Goal: Task Accomplishment & Management: Manage account settings

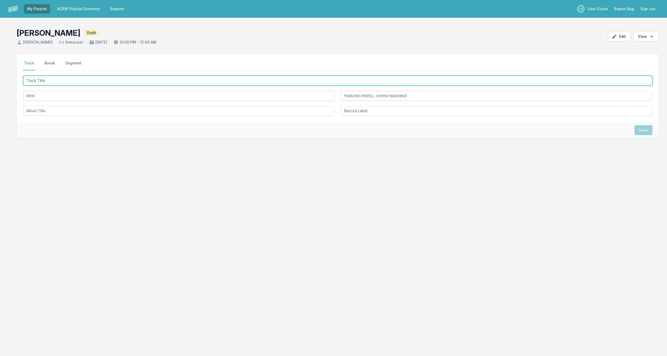
click at [117, 80] on input "Track Title" at bounding box center [338, 81] width 630 height 10
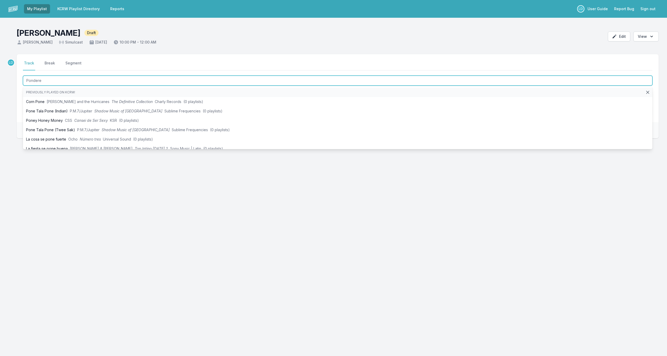
type input "Ponderer"
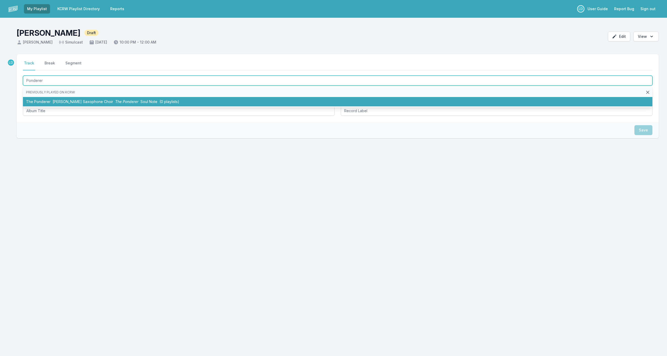
click at [121, 102] on span "The Ponderer" at bounding box center [126, 101] width 23 height 4
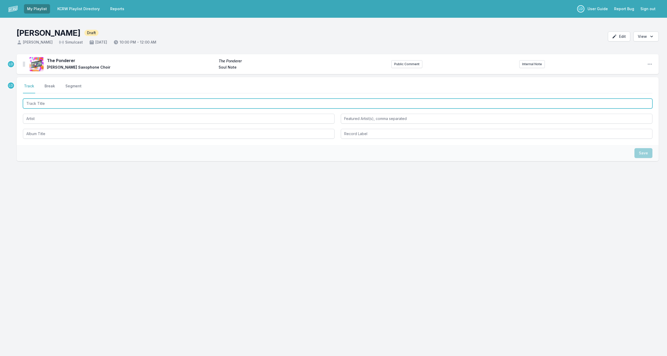
click at [121, 102] on input "Track Title" at bounding box center [338, 104] width 630 height 10
type input "Le Seuil"
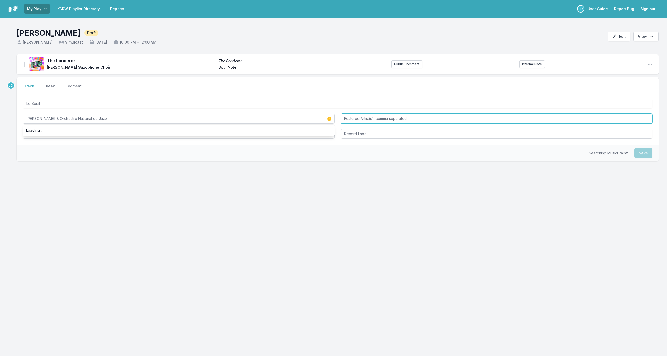
type input "[PERSON_NAME] & Orchestre National de Jazz"
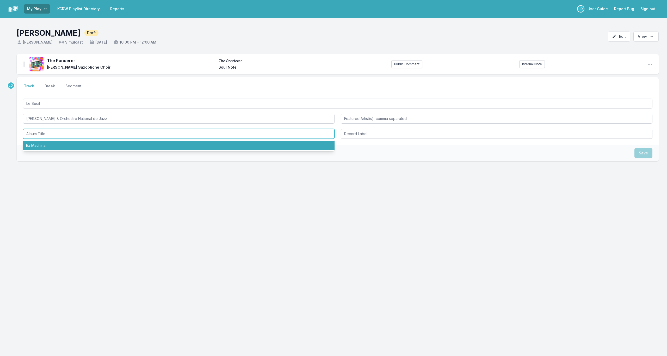
click at [99, 145] on li "Ex Machina" at bounding box center [179, 145] width 312 height 9
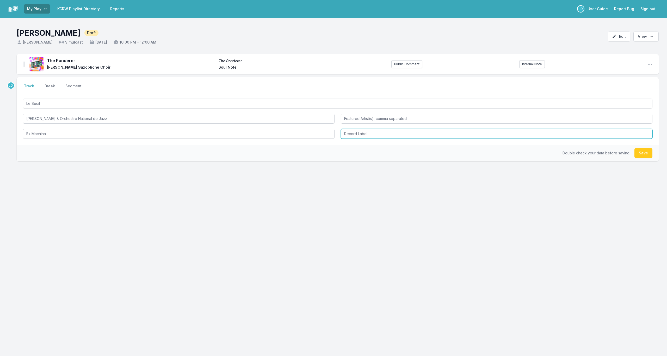
type input "Ex Machina"
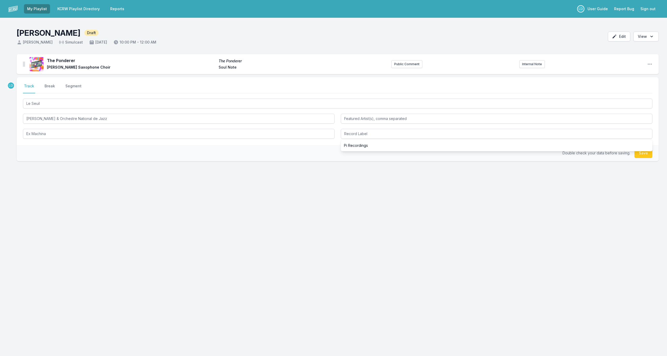
click at [277, 157] on div "Double check your data before saving. Save" at bounding box center [338, 153] width 642 height 16
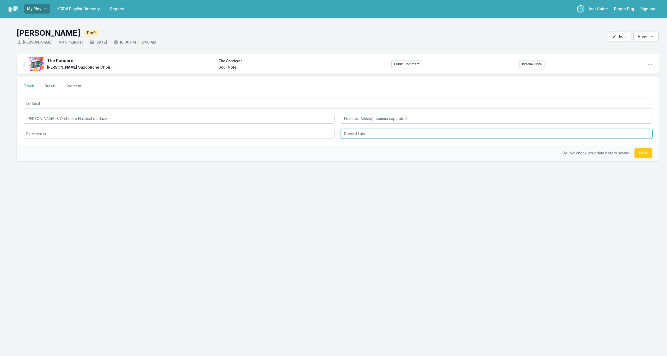
click at [359, 137] on input "Record Label" at bounding box center [497, 134] width 312 height 10
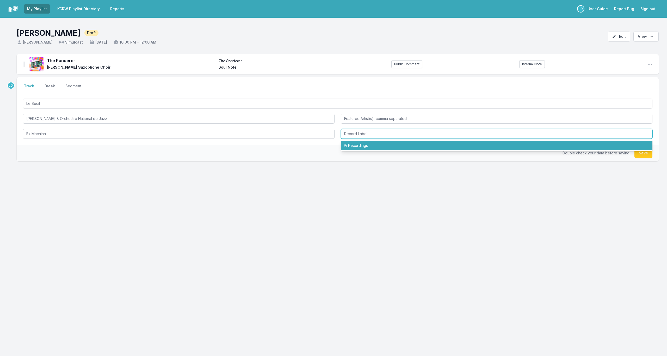
click at [358, 144] on li "Pi Recordings" at bounding box center [497, 145] width 312 height 9
type input "Pi Recordings"
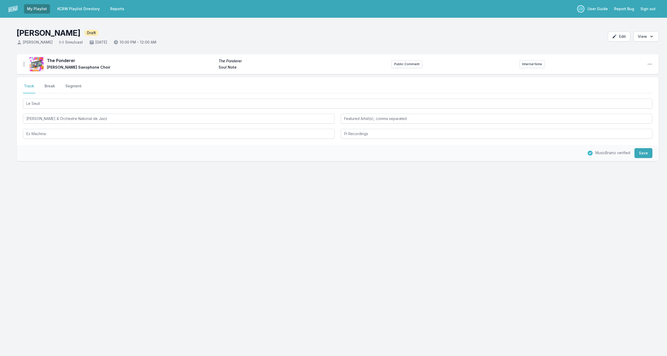
drag, startPoint x: 644, startPoint y: 154, endPoint x: 642, endPoint y: 162, distance: 7.5
click at [644, 155] on button "Save" at bounding box center [644, 153] width 18 height 10
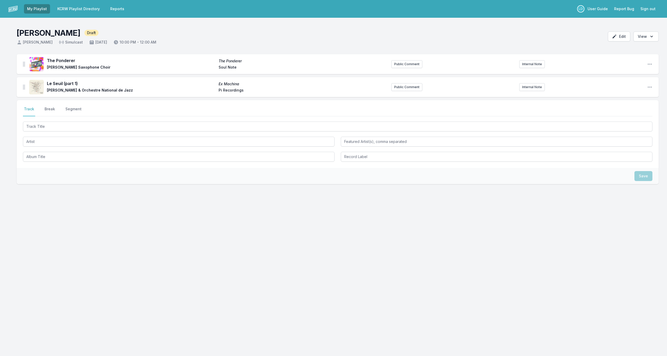
drag, startPoint x: 334, startPoint y: 134, endPoint x: 335, endPoint y: 130, distance: 3.5
click at [335, 133] on div at bounding box center [338, 140] width 630 height 41
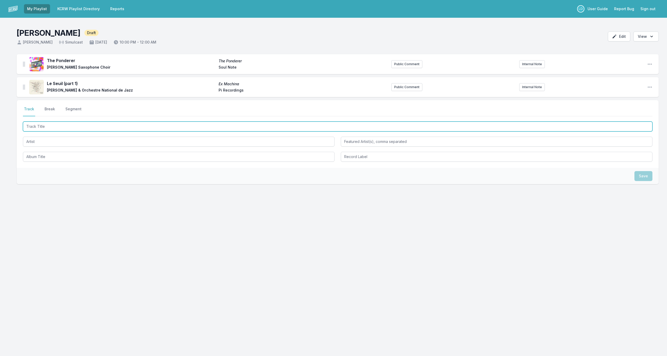
click at [336, 126] on input "Track Title" at bounding box center [338, 126] width 630 height 10
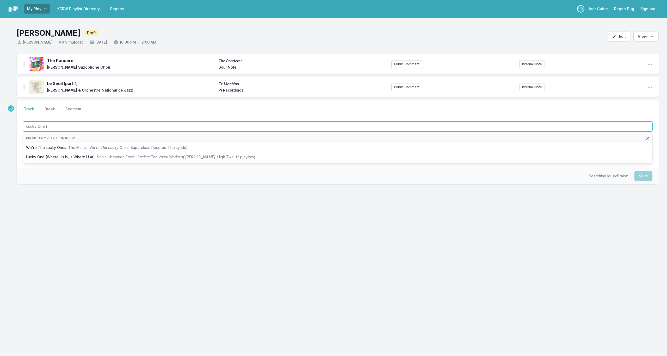
type input "Lucky One (W"
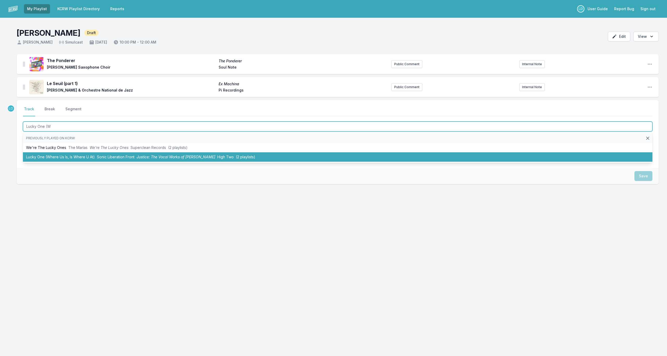
click at [222, 154] on li "Lucky One (Where Us Is, Is Where U At) Sonic Liberation Front Justice: The Voca…" at bounding box center [338, 156] width 630 height 9
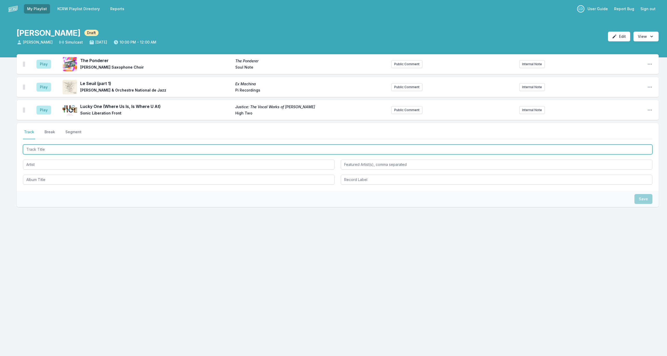
click at [216, 149] on input "Track Title" at bounding box center [338, 149] width 630 height 10
type input "Surrender"
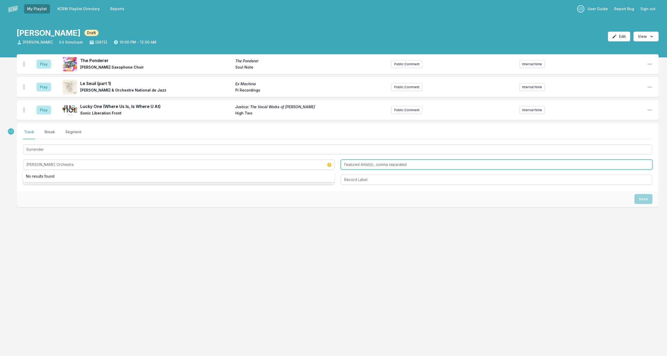
type input "[PERSON_NAME] Orchestra"
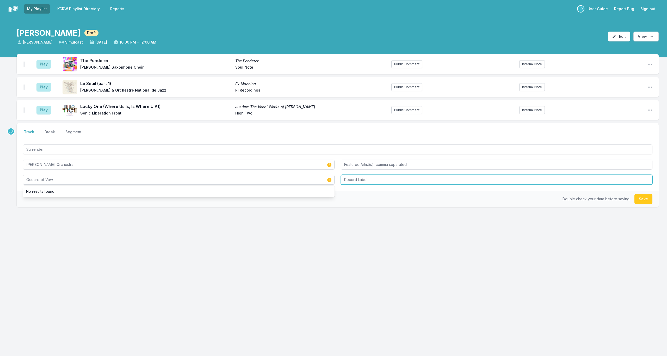
type input "Oceans of Vow"
type input "NA"
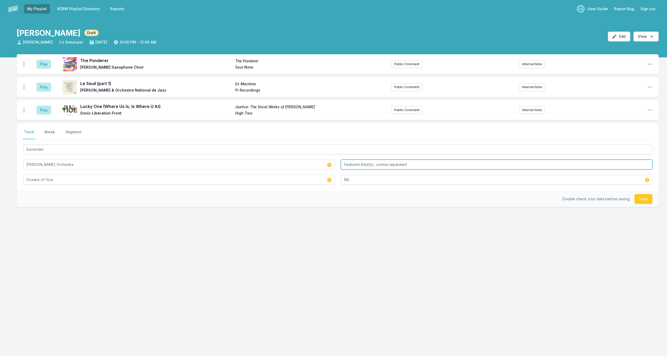
click at [358, 163] on input "Featured Artist(s), comma separated" at bounding box center [497, 165] width 312 height 10
type input "[PERSON_NAME]"
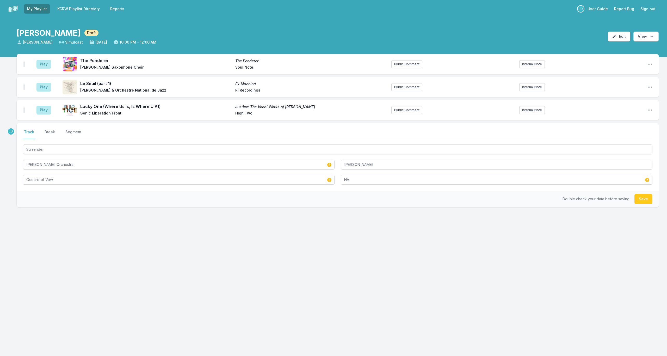
click at [646, 195] on button "Save" at bounding box center [644, 199] width 18 height 10
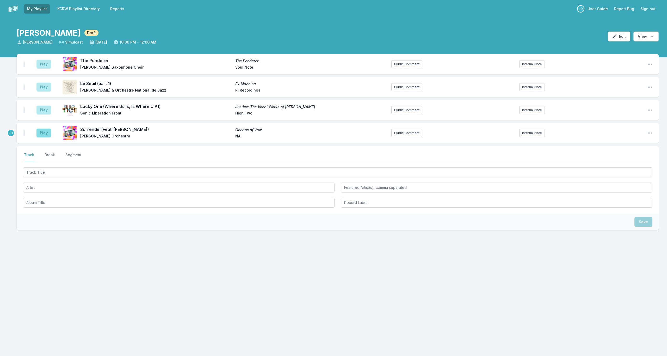
scroll to position [0, 0]
click at [44, 132] on button "Play" at bounding box center [43, 133] width 15 height 9
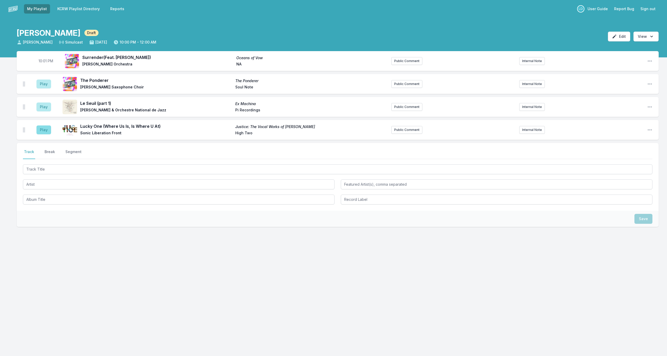
scroll to position [0, 0]
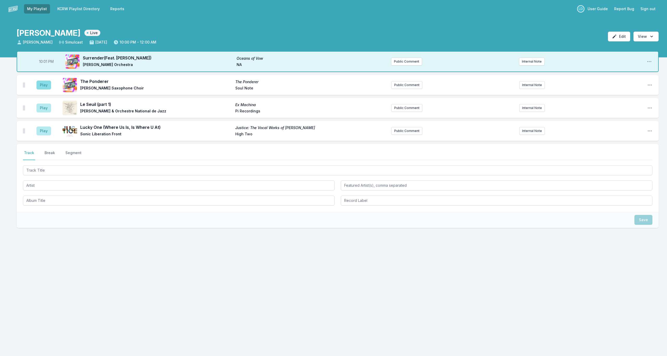
click at [39, 87] on button "Play" at bounding box center [43, 85] width 15 height 9
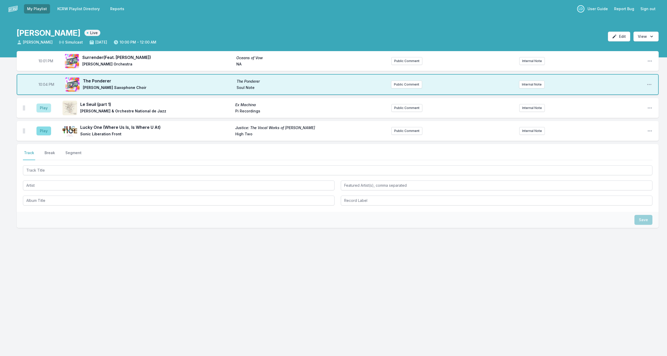
click at [41, 130] on button "Play" at bounding box center [43, 130] width 15 height 9
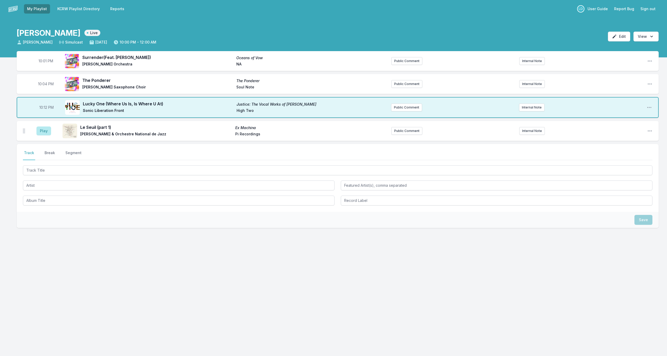
scroll to position [0, 1]
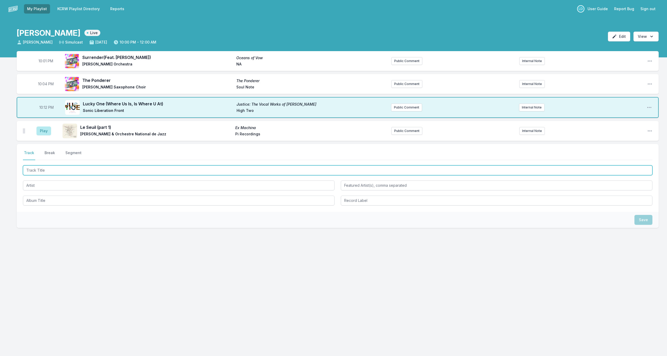
click at [117, 168] on input "Track Title" at bounding box center [338, 170] width 630 height 10
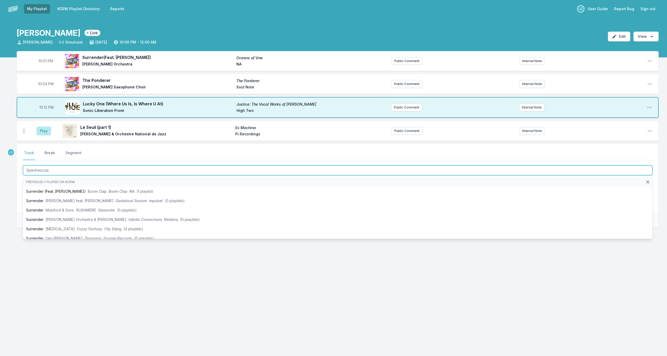
type input "Spectrescope"
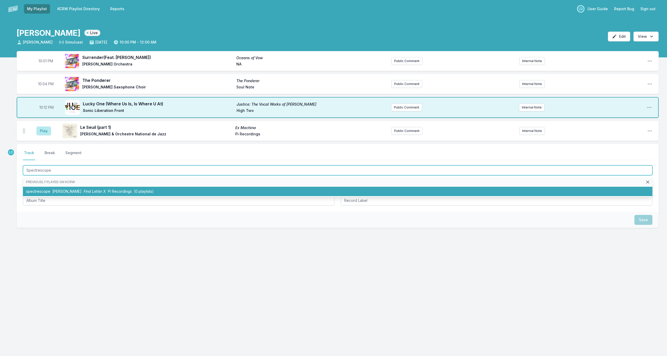
click at [121, 190] on span "Pi Recordings" at bounding box center [120, 191] width 24 height 4
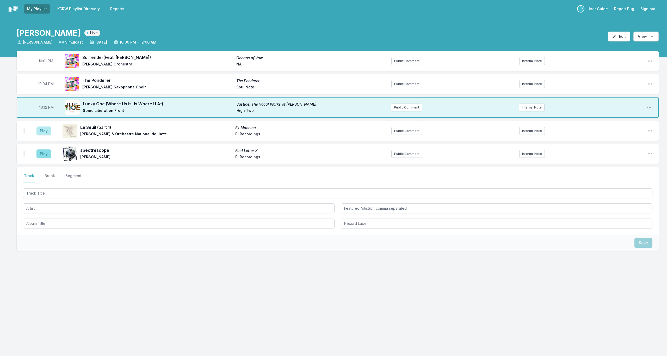
click at [43, 155] on button "Play" at bounding box center [43, 153] width 15 height 9
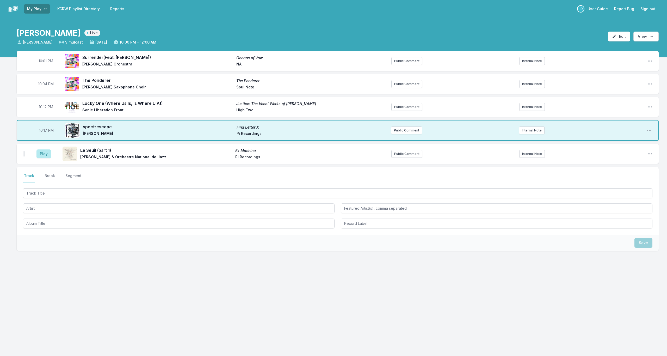
click at [46, 130] on span "10:17 PM" at bounding box center [46, 130] width 15 height 5
click at [46, 130] on input "22:17" at bounding box center [46, 130] width 29 height 10
click at [45, 129] on input "22:17" at bounding box center [46, 130] width 29 height 10
type input "22:16"
click at [117, 182] on nav "Track Break Segment" at bounding box center [338, 178] width 630 height 10
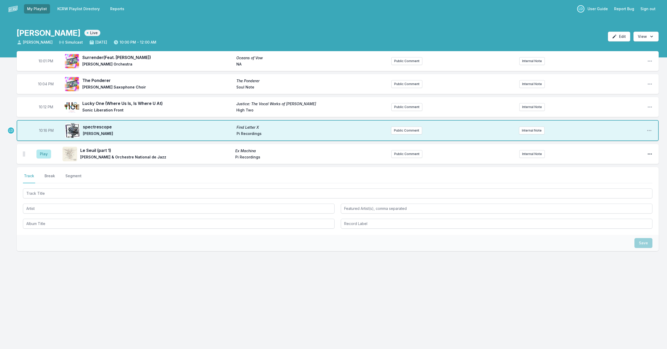
click at [650, 155] on icon "Open playlist item options" at bounding box center [650, 153] width 5 height 5
click at [629, 183] on button "Delete Entry" at bounding box center [623, 182] width 58 height 9
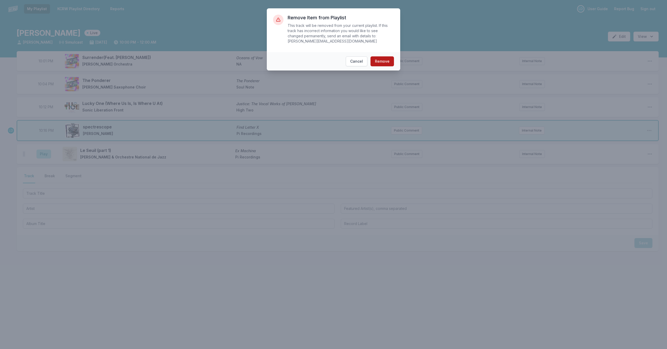
drag, startPoint x: 373, startPoint y: 62, endPoint x: 380, endPoint y: 63, distance: 7.6
click at [373, 62] on button "Remove" at bounding box center [382, 61] width 23 height 10
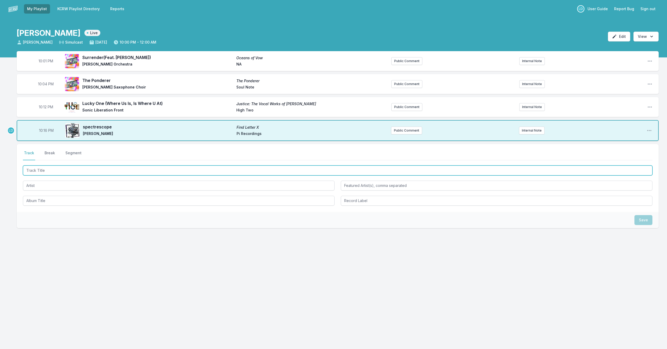
click at [142, 168] on input "Track Title" at bounding box center [338, 170] width 630 height 10
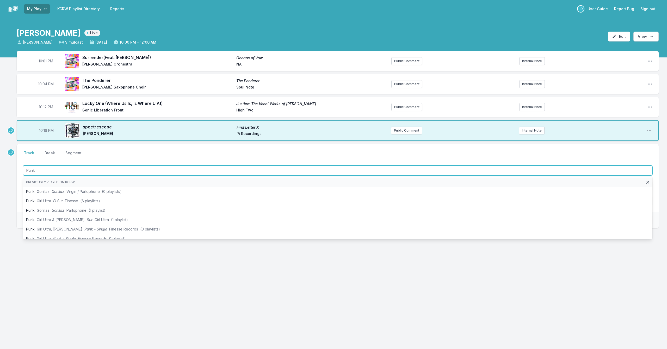
type input "Punk"
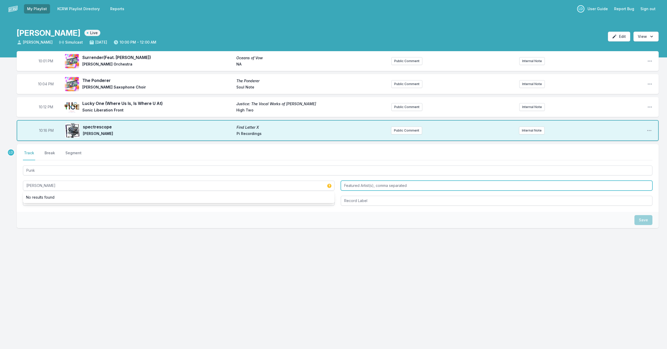
type input "[PERSON_NAME]"
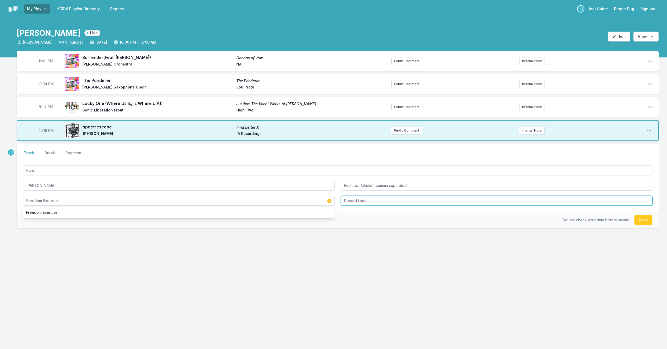
type input "Freedom Exercise"
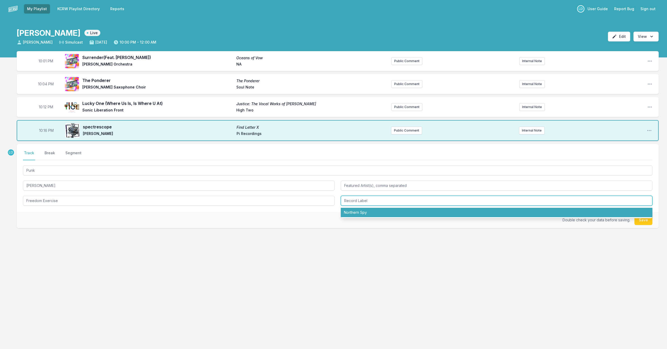
click at [365, 215] on li "Northern Spy" at bounding box center [497, 212] width 312 height 9
type input "Northern Spy"
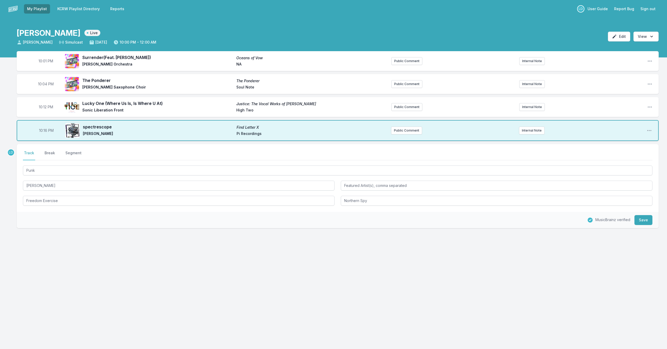
drag, startPoint x: 640, startPoint y: 219, endPoint x: 573, endPoint y: 219, distance: 67.0
click at [640, 219] on button "Save" at bounding box center [644, 220] width 18 height 10
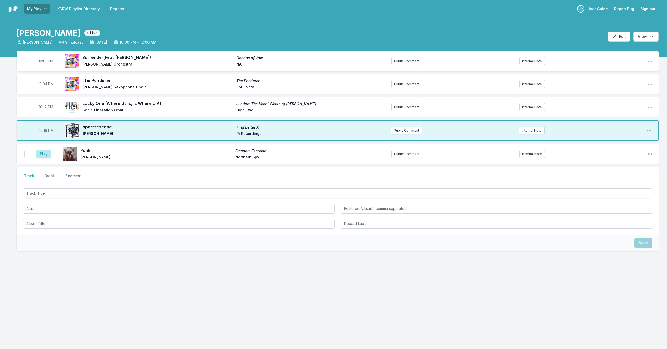
drag, startPoint x: 43, startPoint y: 155, endPoint x: 60, endPoint y: 164, distance: 19.4
click at [60, 164] on div "10:01 PM Surrender (Feat. [PERSON_NAME]) Oceans of Vow [PERSON_NAME] Orchestra …" at bounding box center [333, 176] width 667 height 250
click at [44, 152] on button "Play" at bounding box center [43, 153] width 15 height 9
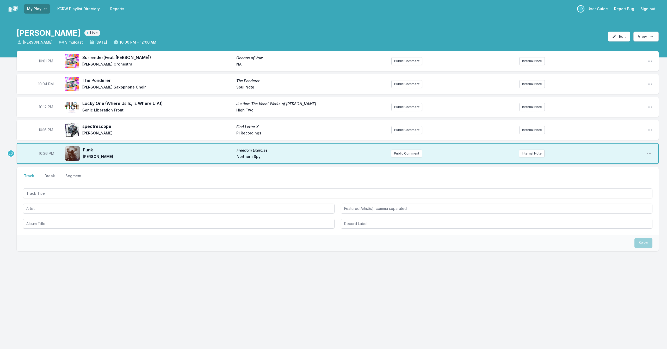
click at [46, 154] on span "10:26 PM" at bounding box center [46, 153] width 15 height 5
click at [44, 152] on input "22:26" at bounding box center [46, 153] width 29 height 10
type input "22:25"
click at [121, 182] on div "Select a tab Track Break Segment Track Break Segment" at bounding box center [338, 201] width 642 height 68
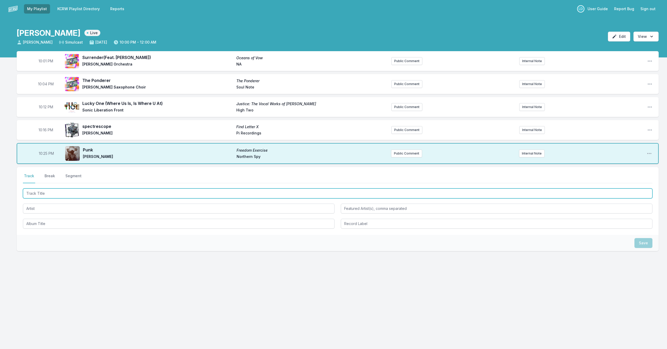
click at [113, 192] on input "Track Title" at bounding box center [338, 193] width 630 height 10
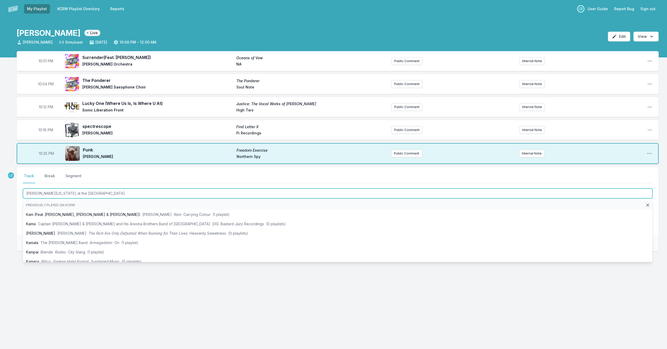
type input "[PERSON_NAME][US_STATE] at the [GEOGRAPHIC_DATA]"
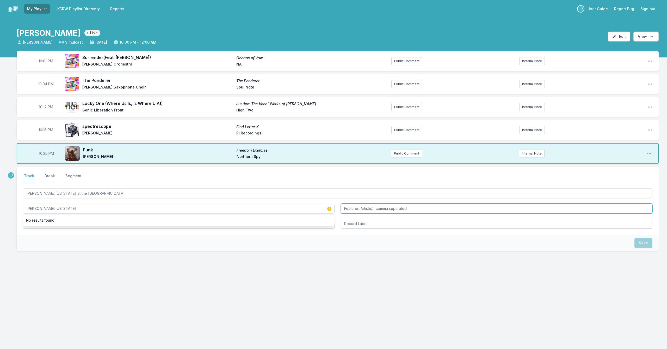
type input "[PERSON_NAME][US_STATE]"
type input "[PERSON_NAME][US_STATE] and [PERSON_NAME]"
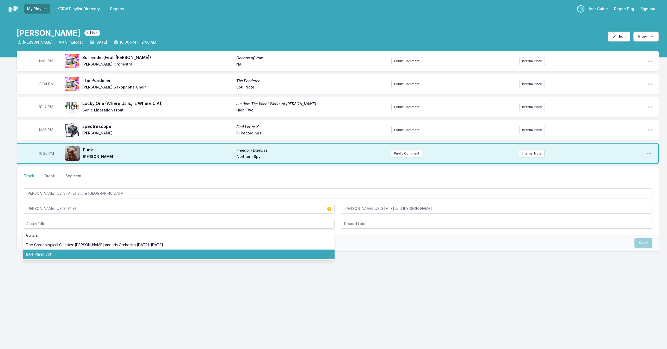
click at [373, 269] on div "Select a tab Track Break Segment Track Break Segment [PERSON_NAME][US_STATE] at…" at bounding box center [338, 225] width 642 height 117
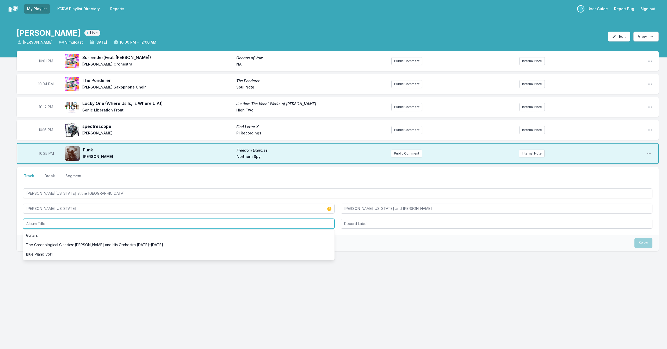
click at [154, 219] on input "Album Title" at bounding box center [179, 223] width 312 height 10
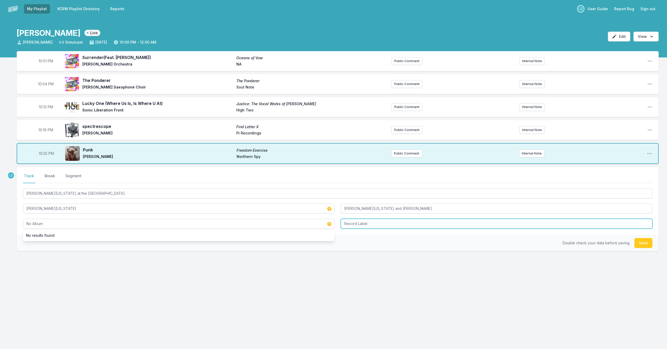
type input "No Album"
type input "No Label"
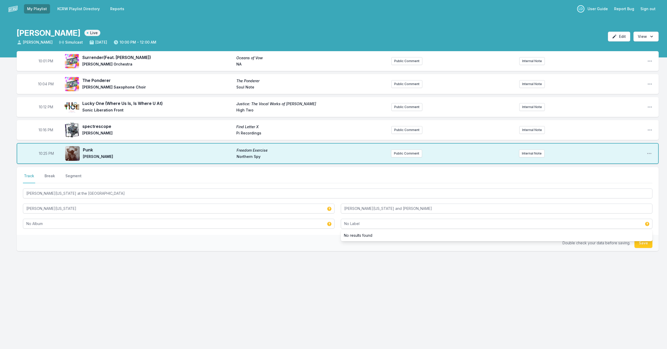
click at [644, 244] on button "Save" at bounding box center [644, 243] width 18 height 10
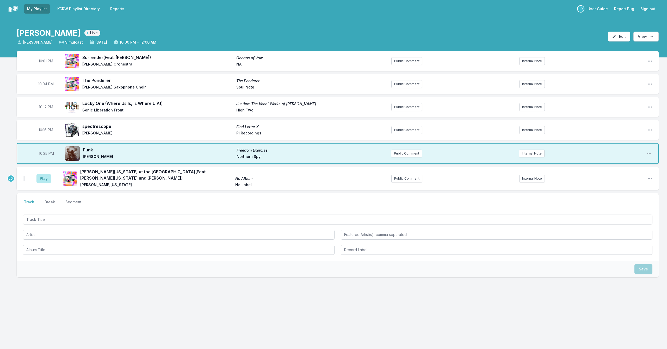
drag, startPoint x: 45, startPoint y: 177, endPoint x: 52, endPoint y: 184, distance: 9.8
click at [45, 177] on button "Play" at bounding box center [43, 178] width 15 height 9
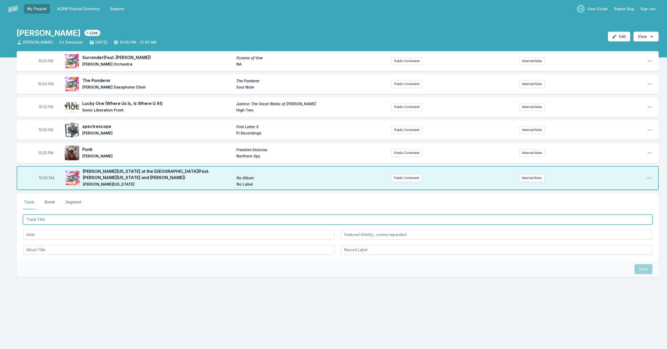
click at [113, 216] on input "Track Title" at bounding box center [338, 219] width 630 height 10
type input "Pahcha Bootah"
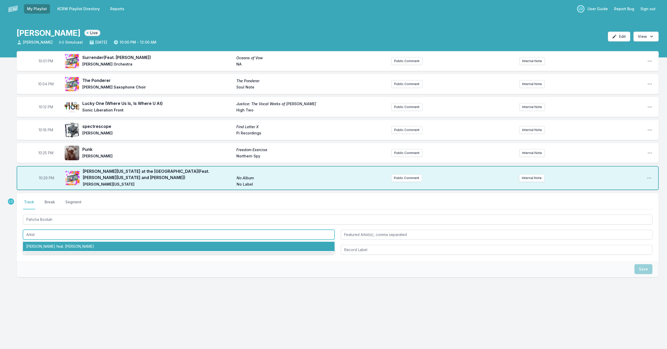
click at [138, 245] on li "[PERSON_NAME] feat. [PERSON_NAME]" at bounding box center [179, 245] width 312 height 9
type input "[PERSON_NAME]"
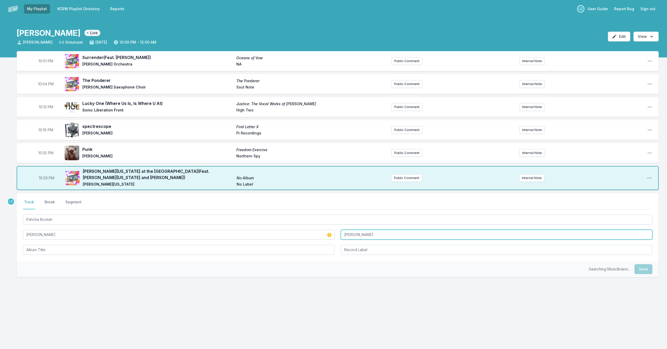
type input "[PERSON_NAME]"
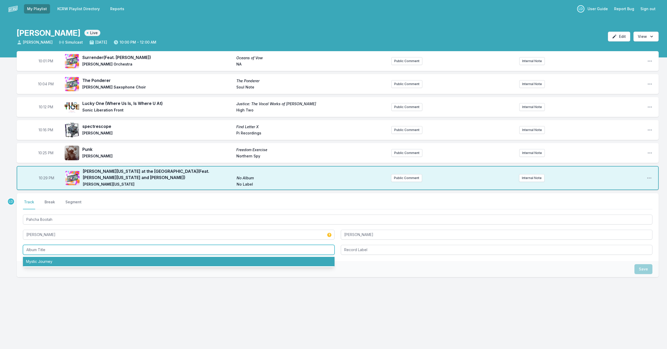
click at [123, 260] on li "Mystic Journey" at bounding box center [179, 261] width 312 height 9
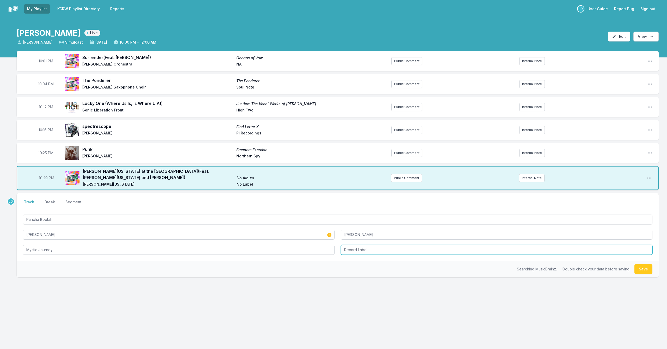
type input "Mystic Journey"
type input "NA"
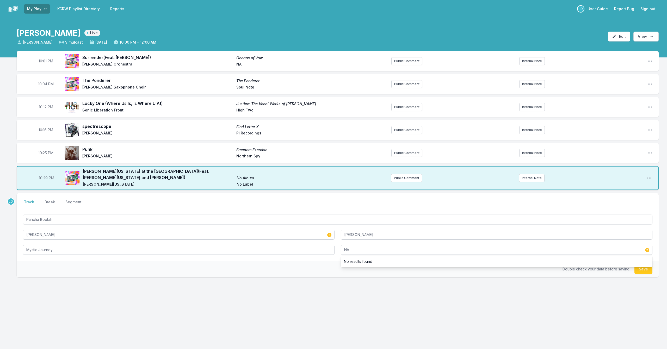
click at [487, 306] on div "LD Select a tab Track Break Segment Track Break Segment Pahcha Bootah [PERSON_N…" at bounding box center [338, 251] width 642 height 117
click at [642, 265] on button "Save" at bounding box center [644, 269] width 18 height 10
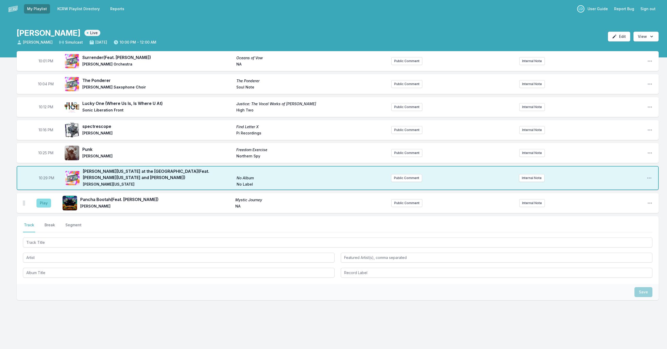
click at [39, 199] on button "Play" at bounding box center [43, 202] width 15 height 9
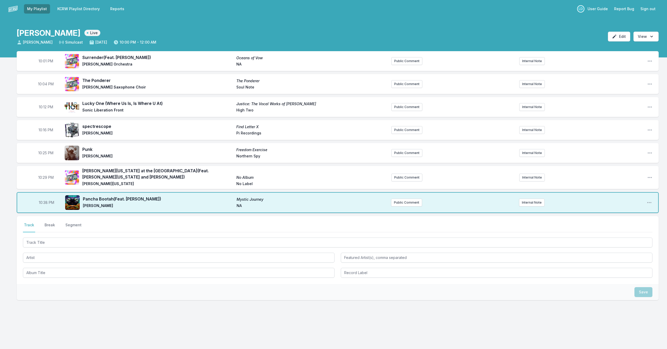
scroll to position [0, 0]
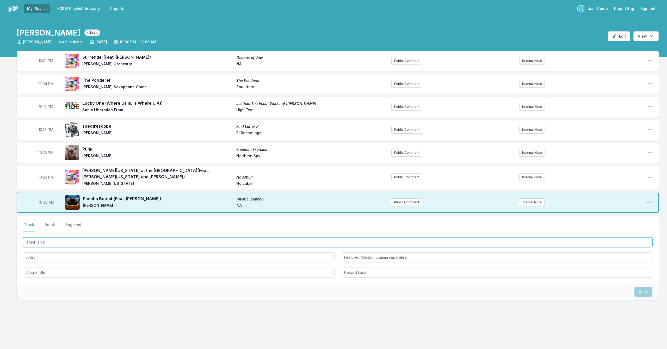
click at [151, 237] on input "Track Title" at bounding box center [338, 242] width 630 height 10
type input "Zebra"
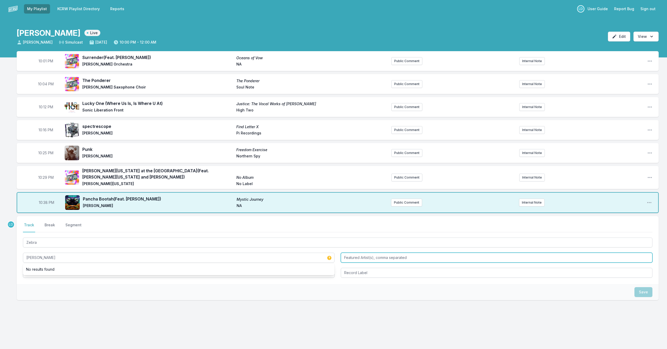
type input "[PERSON_NAME]"
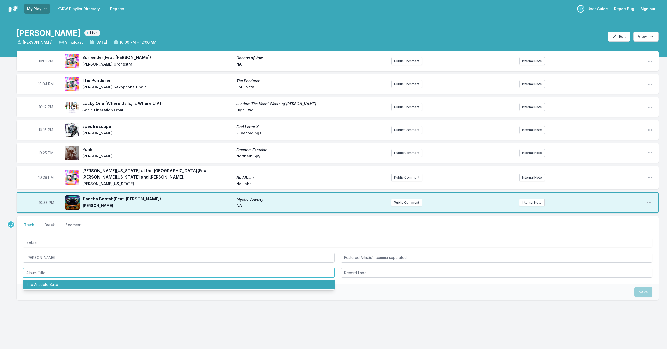
click at [161, 284] on li "The Antidote Suite" at bounding box center [179, 283] width 312 height 9
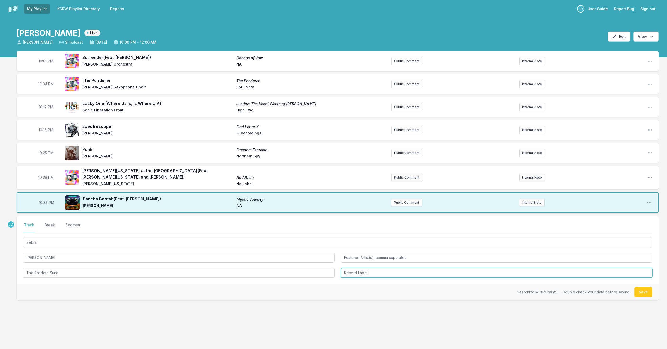
type input "The Antidote Suite"
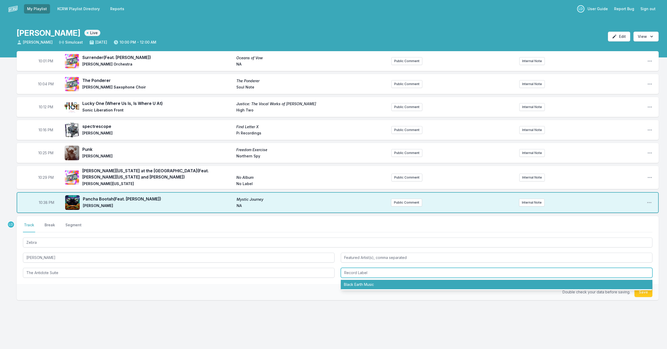
click at [357, 284] on li "Black Earth Music" at bounding box center [497, 283] width 312 height 9
type input "Black Earth Music"
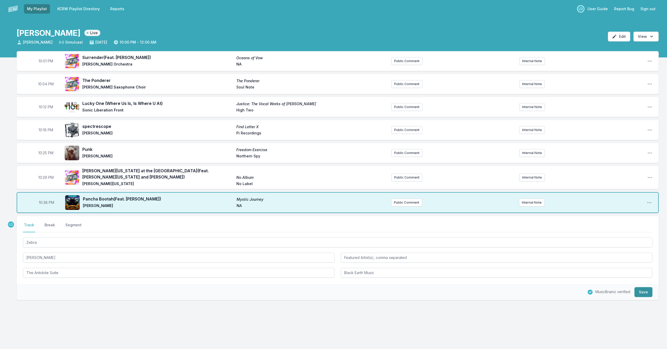
click at [644, 290] on button "Save" at bounding box center [644, 292] width 18 height 10
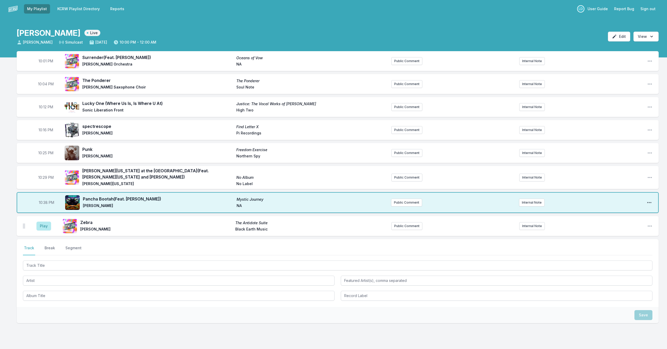
click at [651, 200] on icon "Open playlist item options" at bounding box center [649, 202] width 5 height 5
click at [603, 221] on button "Edit Track Details" at bounding box center [623, 221] width 58 height 9
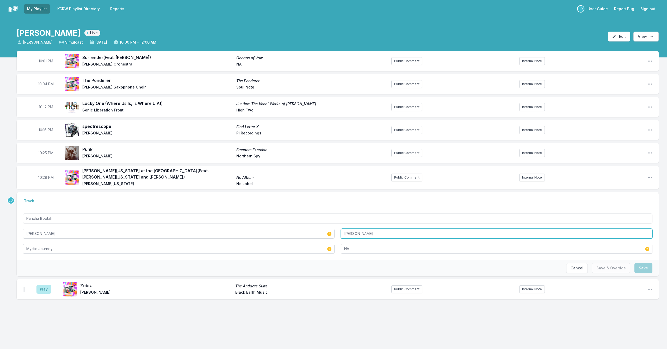
click at [387, 233] on input "[PERSON_NAME]" at bounding box center [497, 233] width 312 height 10
paste input "[PERSON_NAME]"
type input "[PERSON_NAME], [PERSON_NAME]"
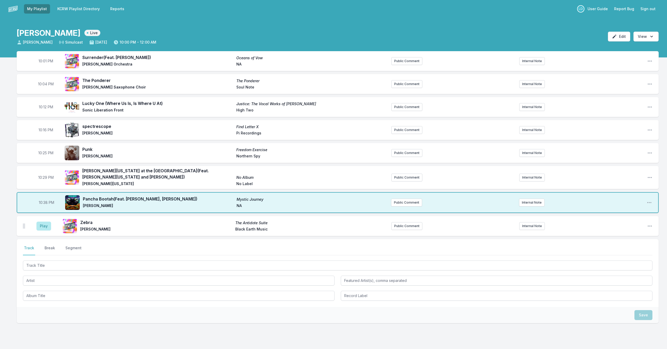
drag, startPoint x: 125, startPoint y: 193, endPoint x: 86, endPoint y: 212, distance: 42.7
click at [124, 196] on span "Pancha Bootah (Feat. [PERSON_NAME], [PERSON_NAME])" at bounding box center [158, 199] width 151 height 6
drag, startPoint x: 44, startPoint y: 221, endPoint x: 66, endPoint y: 225, distance: 22.5
click at [48, 221] on button "Play" at bounding box center [43, 225] width 15 height 9
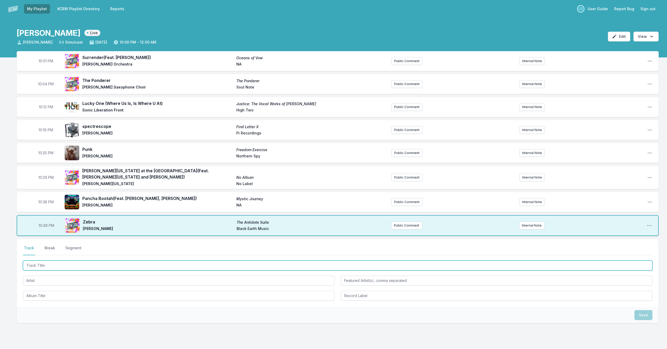
click at [100, 263] on input "Track Title" at bounding box center [338, 265] width 630 height 10
type input "g"
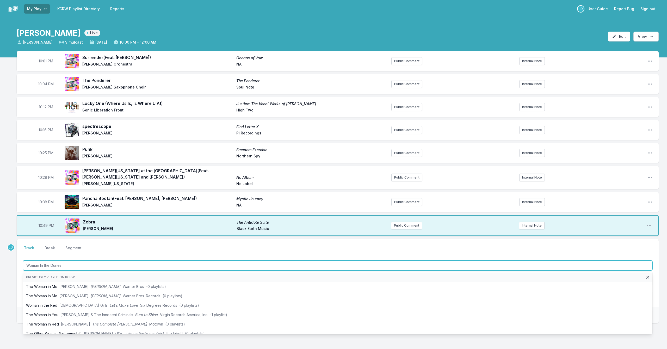
type input "Woman In the Dunes"
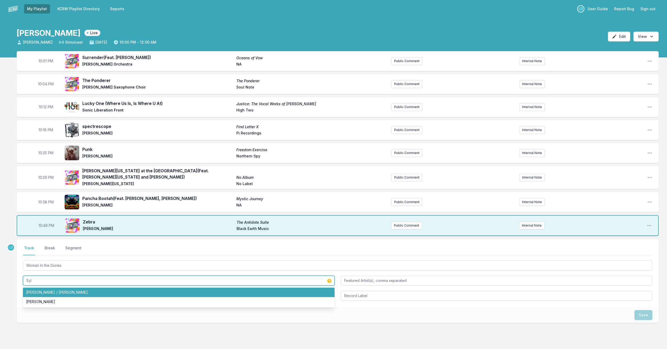
click at [84, 287] on li "[PERSON_NAME] / [PERSON_NAME]" at bounding box center [179, 291] width 312 height 9
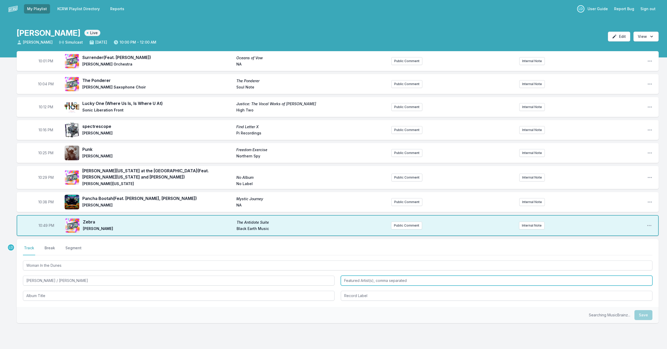
type input "[PERSON_NAME] / [PERSON_NAME]"
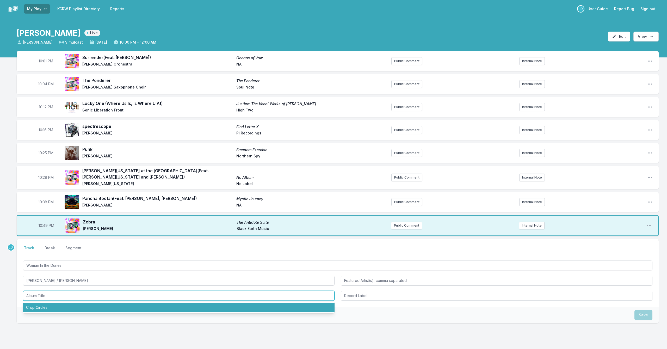
click at [91, 303] on li "Crop Circles" at bounding box center [179, 306] width 312 height 9
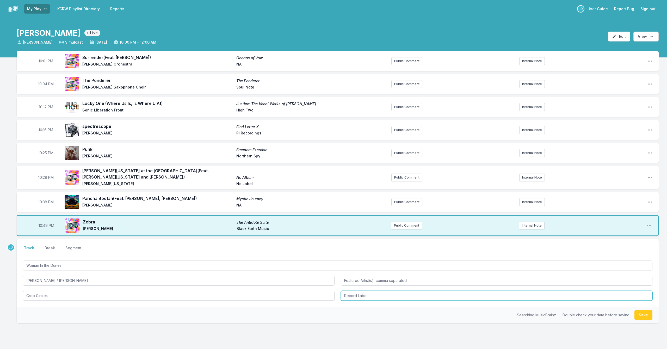
type input "Crop Circles"
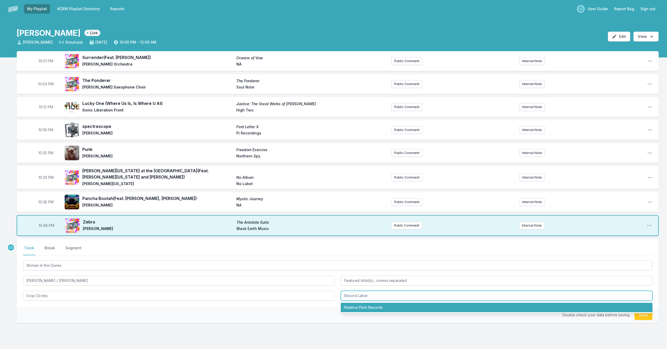
drag, startPoint x: 352, startPoint y: 308, endPoint x: 350, endPoint y: 309, distance: 2.8
click at [352, 307] on li "Relative Pitch Records" at bounding box center [497, 306] width 312 height 9
type input "Relative Pitch Records"
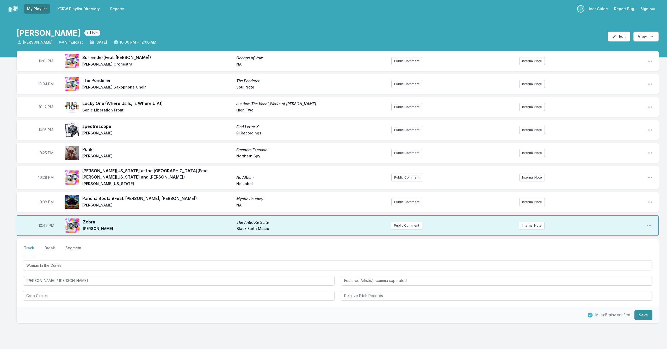
click at [649, 312] on button "Save" at bounding box center [644, 315] width 18 height 10
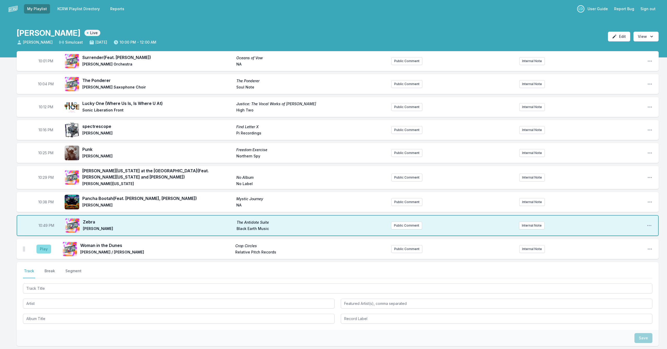
click at [45, 244] on button "Play" at bounding box center [43, 248] width 15 height 9
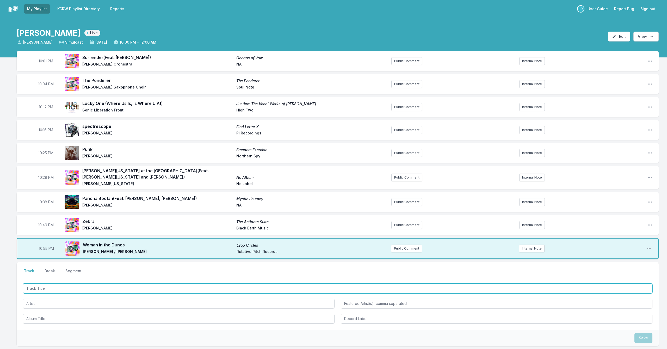
click at [128, 286] on input "Track Title" at bounding box center [338, 288] width 630 height 10
type input "Triumph of The Outcasts"
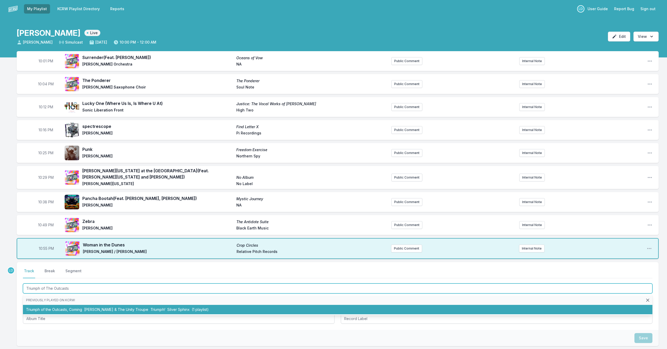
click at [117, 307] on span "[PERSON_NAME] & The Unity Troupe" at bounding box center [116, 309] width 64 height 4
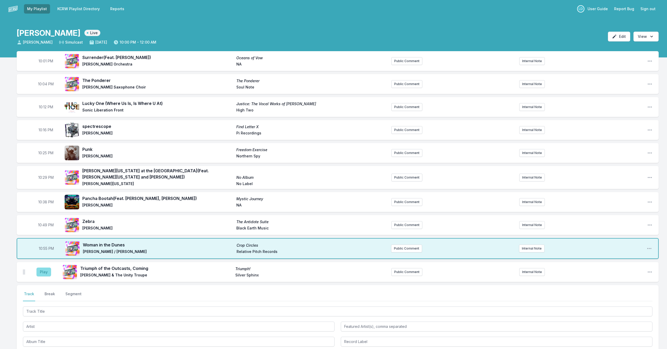
drag, startPoint x: 43, startPoint y: 271, endPoint x: 45, endPoint y: 272, distance: 2.8
click at [43, 271] on button "Play" at bounding box center [43, 271] width 15 height 9
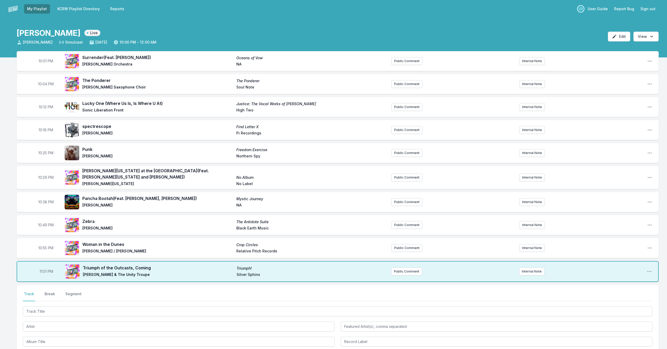
click at [181, 294] on nav "Track Break Segment" at bounding box center [338, 296] width 630 height 10
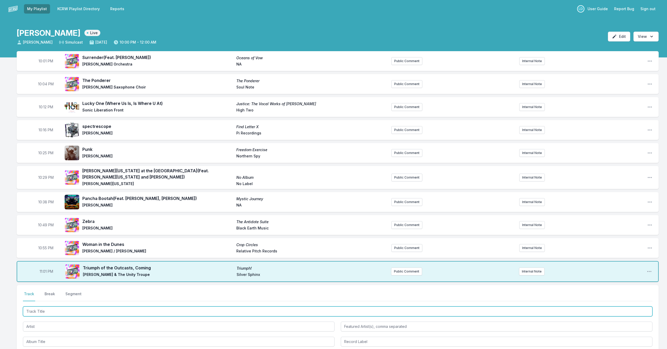
click at [155, 307] on input "Track Title" at bounding box center [338, 311] width 630 height 10
type input "Secret Sea: Sacred Sea"
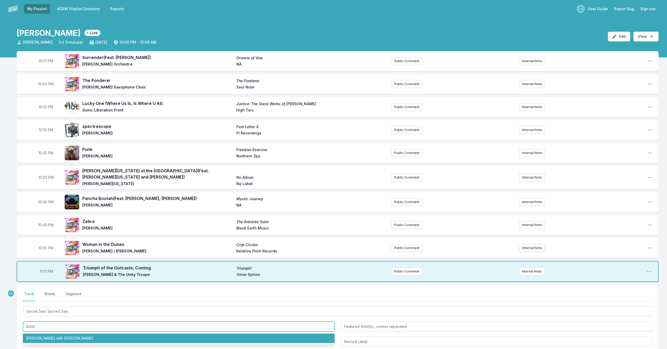
scroll to position [0, 1]
click at [159, 335] on li "[PERSON_NAME] with [PERSON_NAME]" at bounding box center [179, 337] width 312 height 9
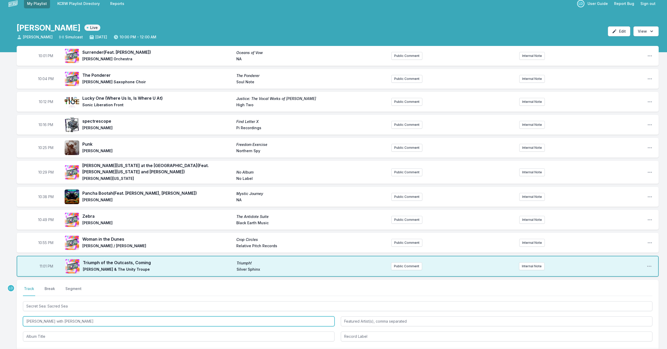
scroll to position [5, 0]
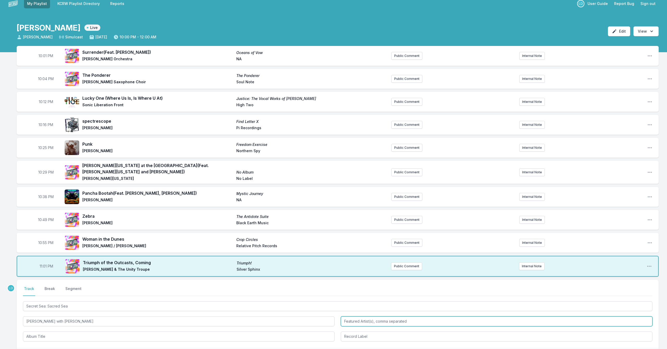
type input "[PERSON_NAME] with [PERSON_NAME]"
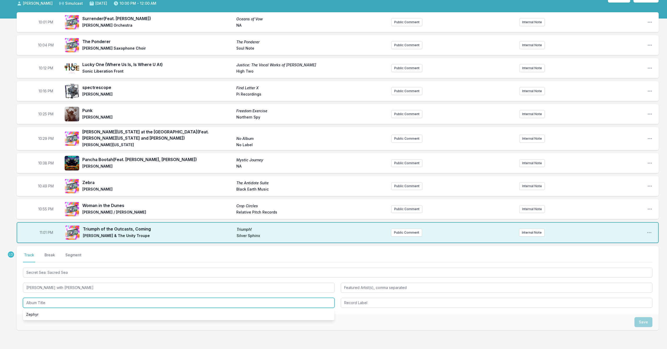
scroll to position [39, 0]
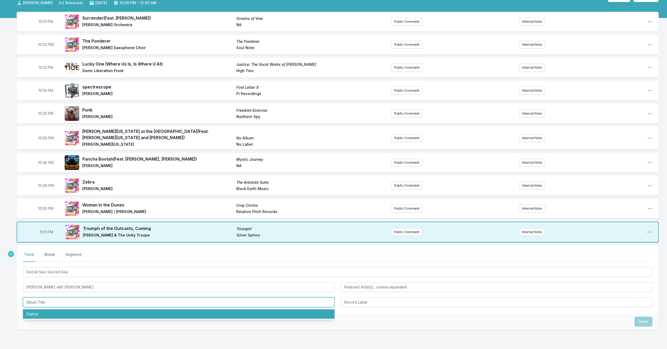
click at [209, 309] on li "Zephyr" at bounding box center [179, 313] width 312 height 9
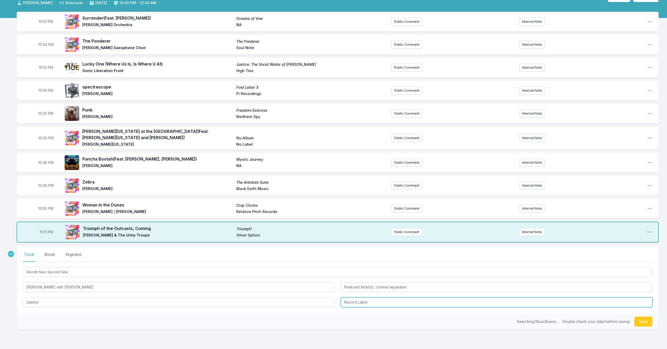
type input "Zephyr"
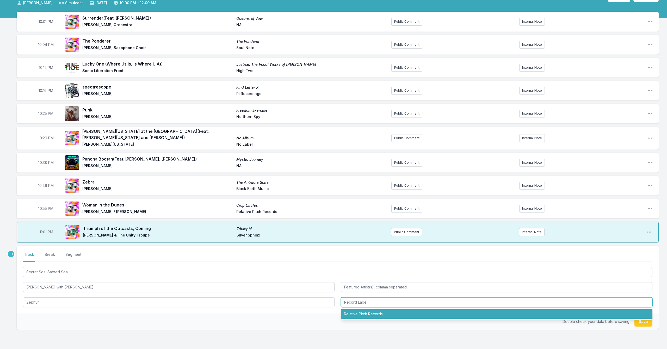
click at [358, 311] on li "Relative Pitch Records" at bounding box center [497, 313] width 312 height 9
type input "Relative Pitch Records"
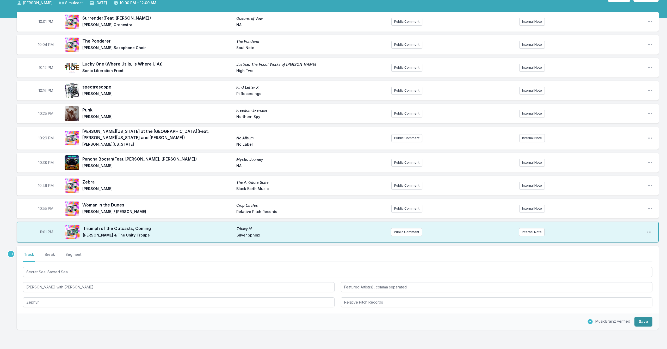
click at [648, 321] on button "Save" at bounding box center [644, 321] width 18 height 10
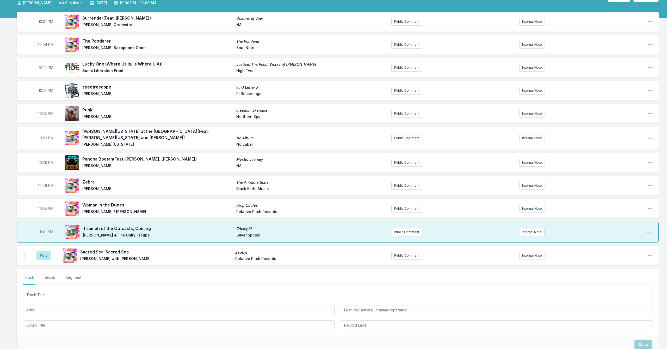
click at [127, 275] on nav "Track Break Segment" at bounding box center [338, 280] width 630 height 10
click at [45, 251] on button "Play" at bounding box center [43, 255] width 15 height 9
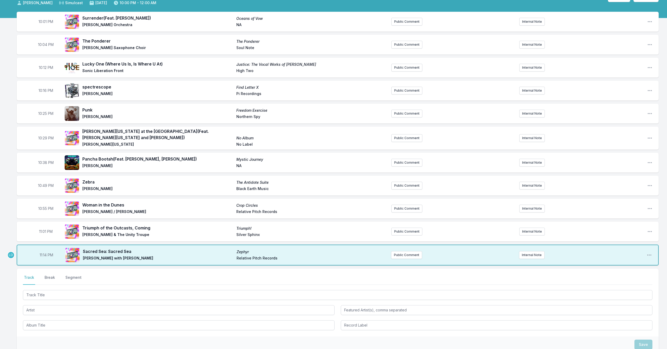
click at [46, 252] on span "11:14 PM" at bounding box center [47, 254] width 14 height 5
click at [46, 252] on input "23:14" at bounding box center [46, 255] width 29 height 10
click at [45, 250] on input "23:14" at bounding box center [46, 255] width 29 height 10
type input "23:12"
click at [98, 283] on div "Select a tab Track Break Segment Track Break Segment" at bounding box center [338, 302] width 642 height 68
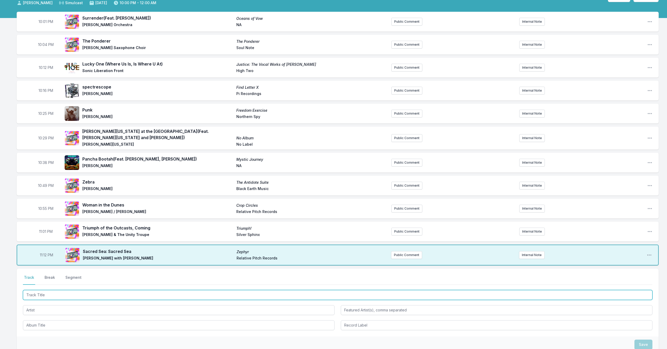
click at [101, 290] on input "Track Title" at bounding box center [338, 295] width 630 height 10
type input "[GEOGRAPHIC_DATA]"
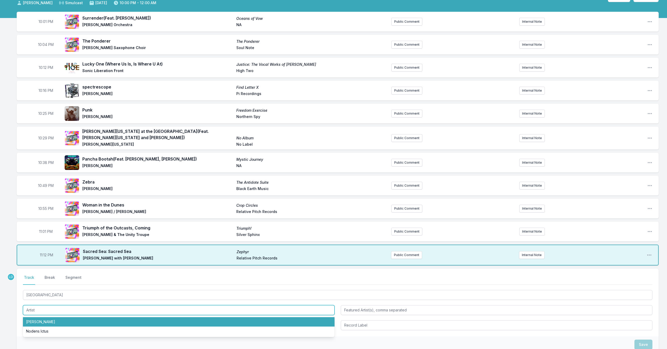
click at [89, 317] on li "[PERSON_NAME]" at bounding box center [179, 321] width 312 height 9
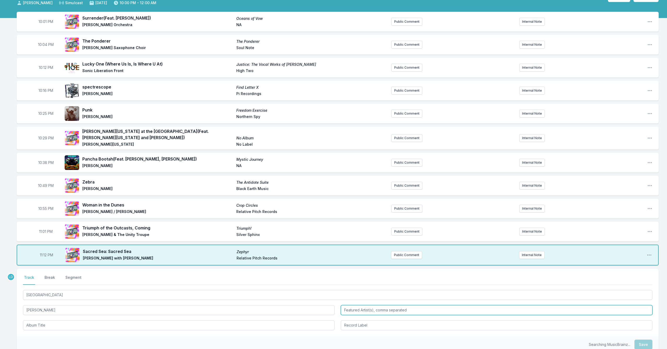
type input "[PERSON_NAME]"
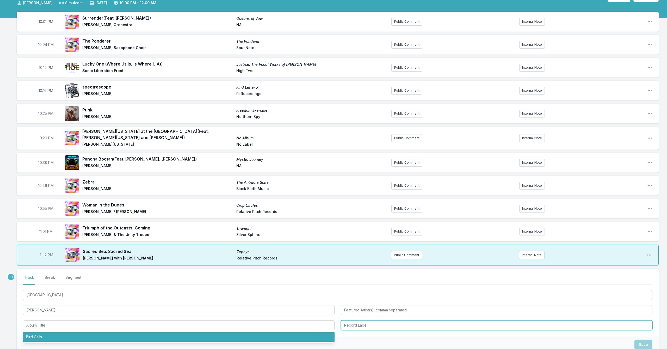
type input "Bird Calls"
click at [89, 332] on li "Bird Calls" at bounding box center [179, 336] width 312 height 9
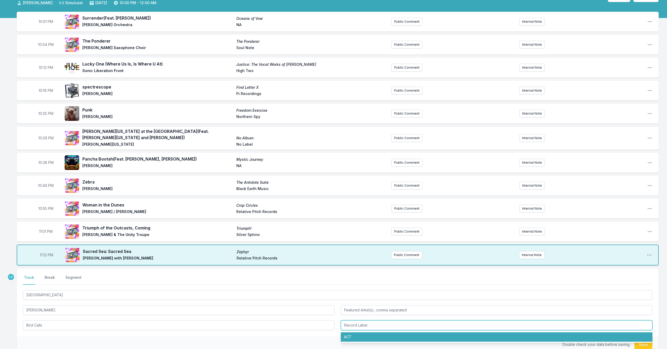
click at [362, 334] on li "ACT" at bounding box center [497, 336] width 312 height 9
type input "ACT"
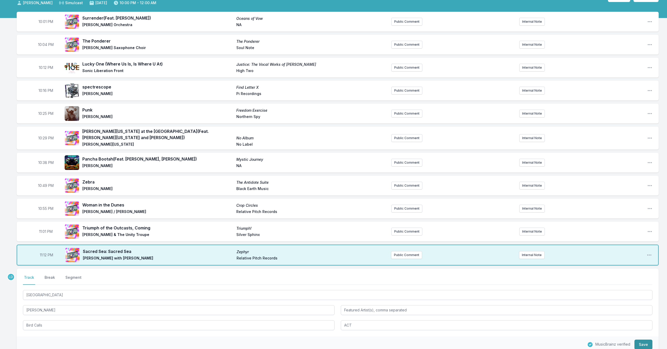
drag, startPoint x: 646, startPoint y: 340, endPoint x: 641, endPoint y: 341, distance: 5.5
click at [646, 340] on button "Save" at bounding box center [644, 344] width 18 height 10
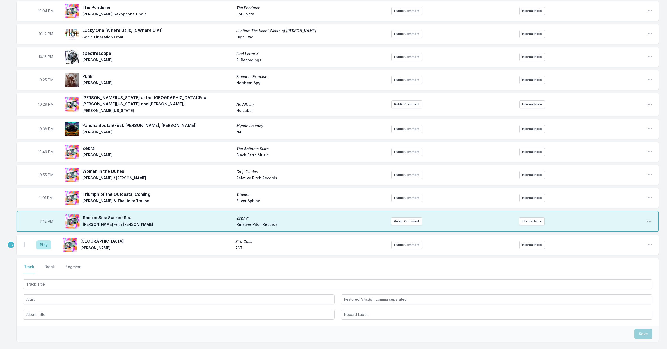
scroll to position [74, 0]
click at [40, 239] on button "Play" at bounding box center [43, 243] width 15 height 9
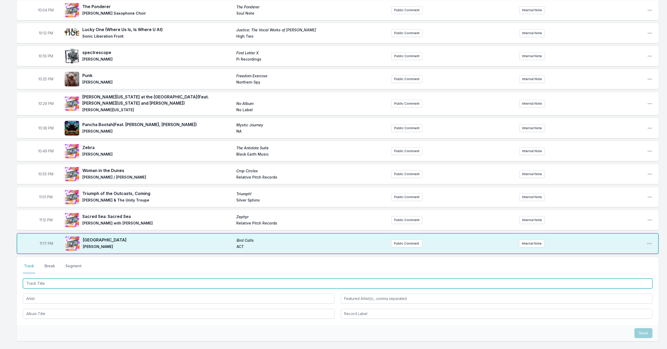
click at [52, 278] on input "Track Title" at bounding box center [338, 283] width 630 height 10
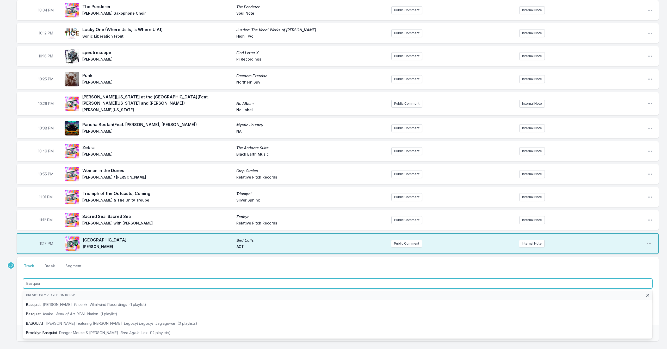
type input "Basquiat"
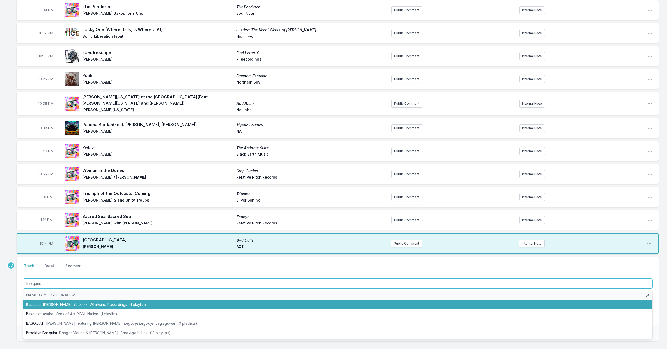
click at [61, 302] on span "[PERSON_NAME]" at bounding box center [57, 304] width 29 height 4
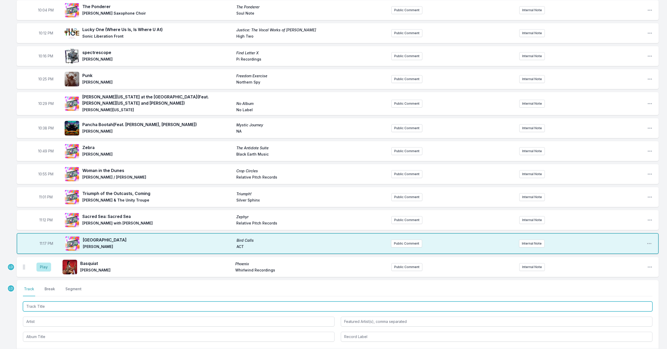
scroll to position [74, 0]
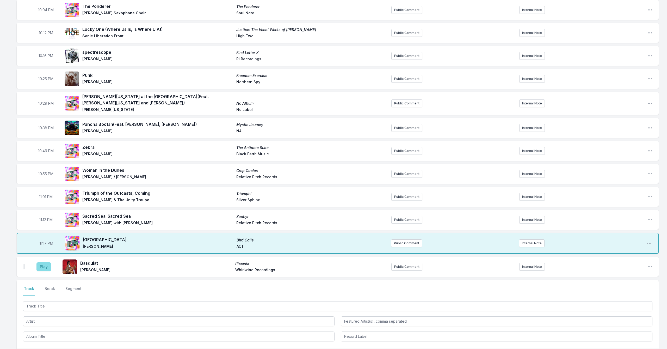
click at [46, 263] on button "Play" at bounding box center [43, 266] width 15 height 9
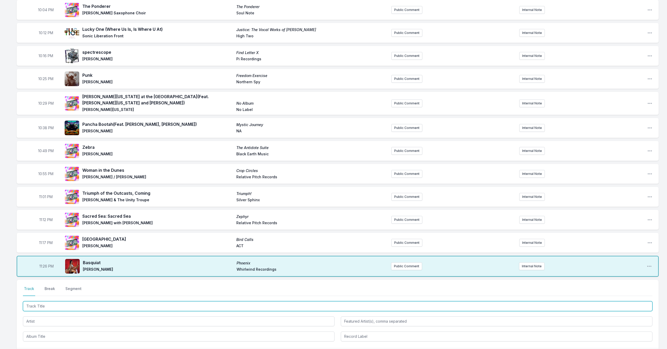
click at [84, 305] on input "Track Title" at bounding box center [338, 306] width 630 height 10
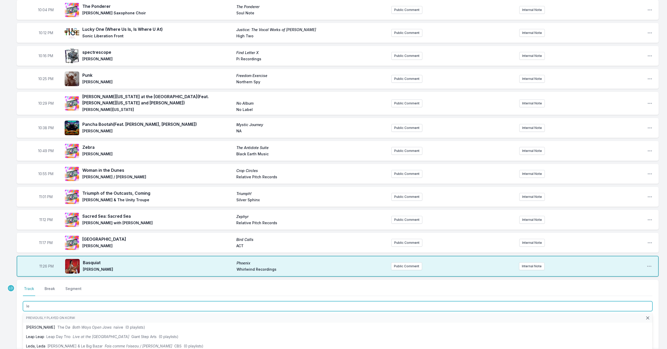
type input "l"
type input "Le Seuil"
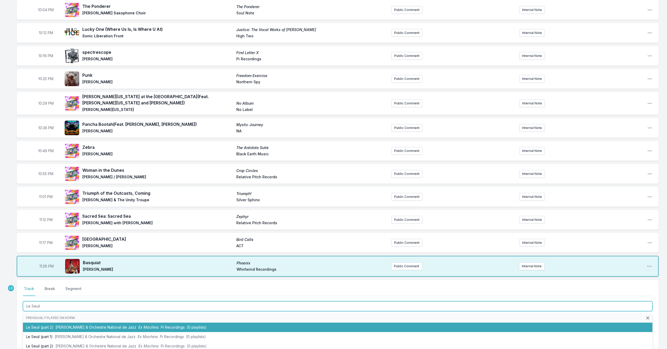
click at [88, 326] on li "Le Seuil (part 2) [PERSON_NAME] & Orchestre National de Jazz Ex Machina Pi Reco…" at bounding box center [338, 326] width 630 height 9
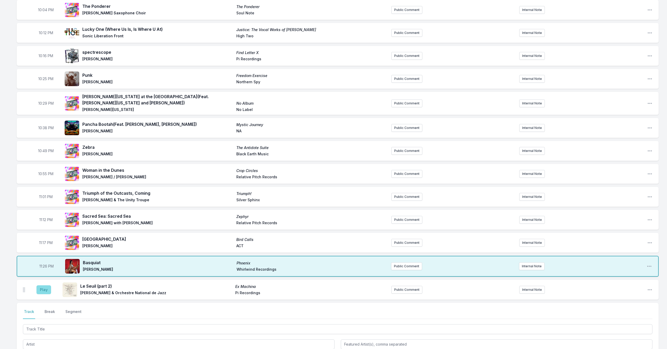
click at [45, 285] on button "Play" at bounding box center [43, 289] width 15 height 9
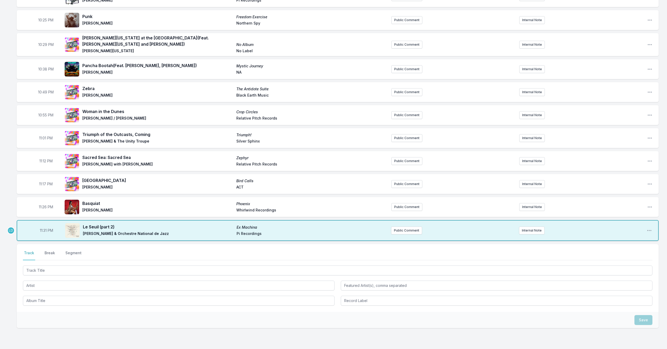
scroll to position [133, 0]
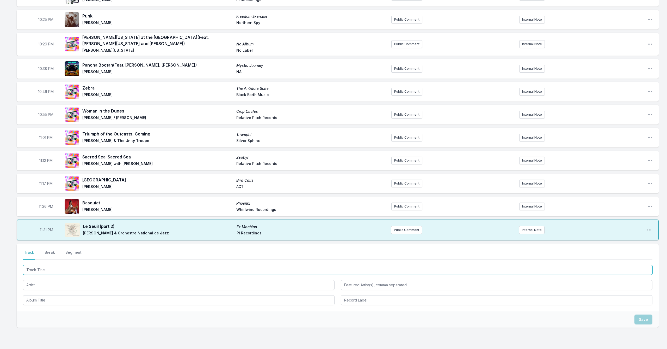
click at [54, 266] on input "Track Title" at bounding box center [338, 270] width 630 height 10
type input "Healing Suite"
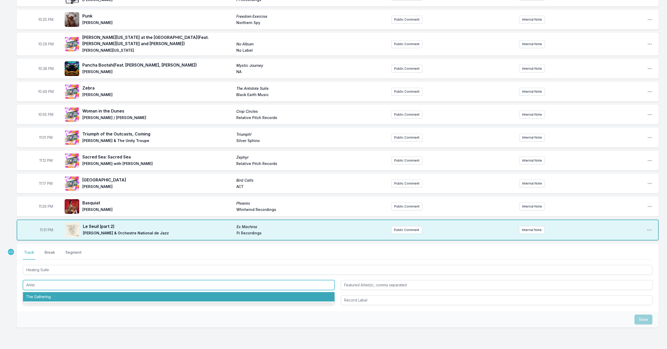
click at [46, 292] on li "The Gathering" at bounding box center [179, 296] width 312 height 9
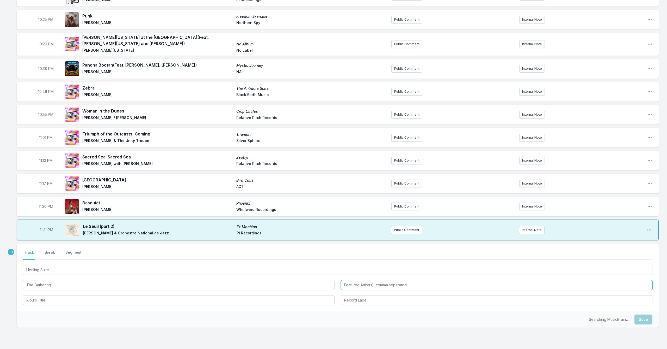
type input "The Gathering"
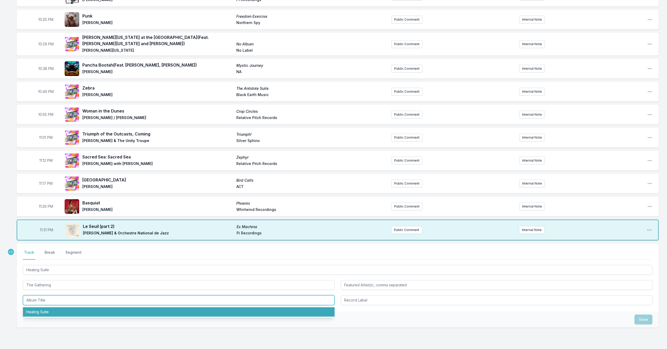
click at [48, 308] on li "Healing Suite" at bounding box center [179, 311] width 312 height 9
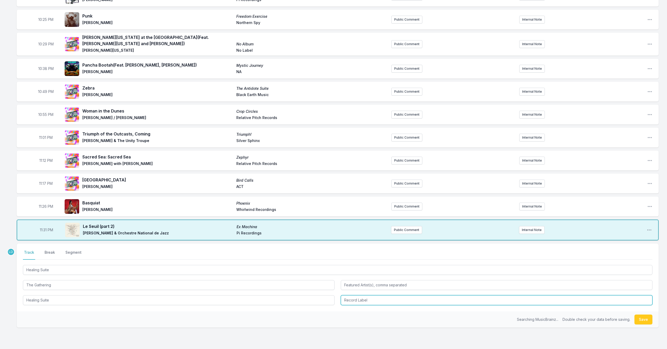
type input "Healing Suite"
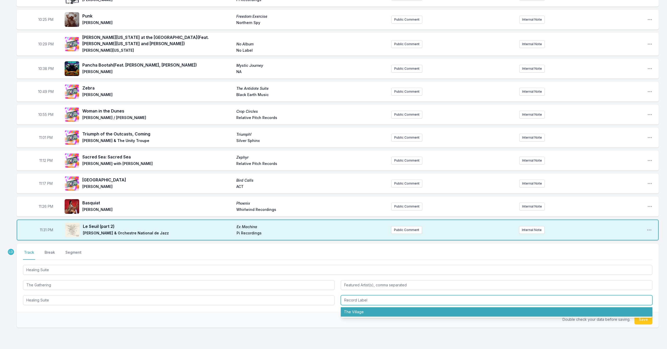
drag, startPoint x: 377, startPoint y: 307, endPoint x: 380, endPoint y: 308, distance: 3.0
click at [377, 308] on li "The Village" at bounding box center [497, 311] width 312 height 9
type input "The Village"
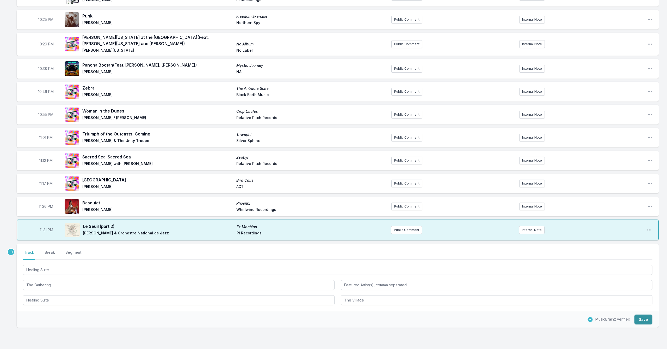
click at [643, 316] on button "Save" at bounding box center [644, 319] width 18 height 10
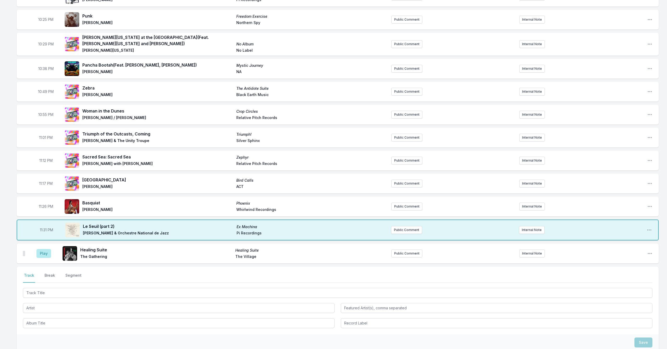
drag, startPoint x: 44, startPoint y: 250, endPoint x: 88, endPoint y: 267, distance: 48.0
click at [46, 250] on button "Play" at bounding box center [43, 253] width 15 height 9
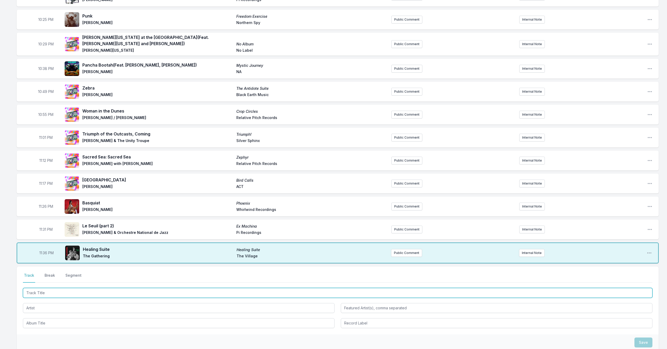
click at [113, 291] on input "Track Title" at bounding box center [338, 293] width 630 height 10
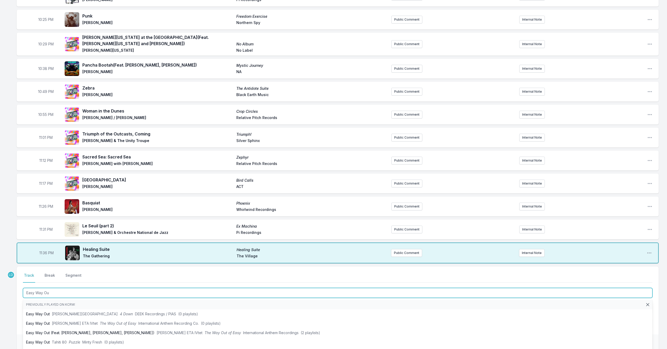
type input "Easy Way Out"
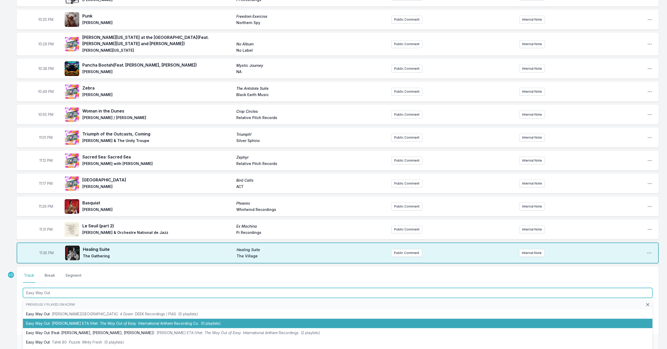
click at [138, 321] on span "International Anthem Recording Co." at bounding box center [168, 323] width 60 height 4
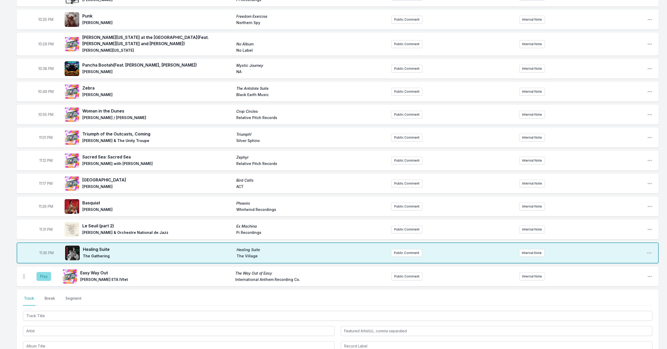
click at [39, 272] on button "Play" at bounding box center [43, 276] width 15 height 9
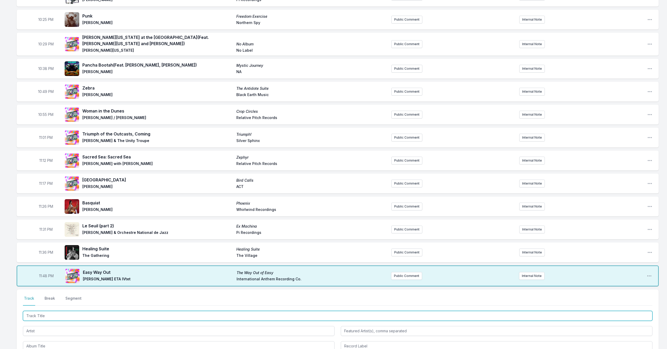
click at [82, 311] on input "Track Title" at bounding box center [338, 315] width 630 height 10
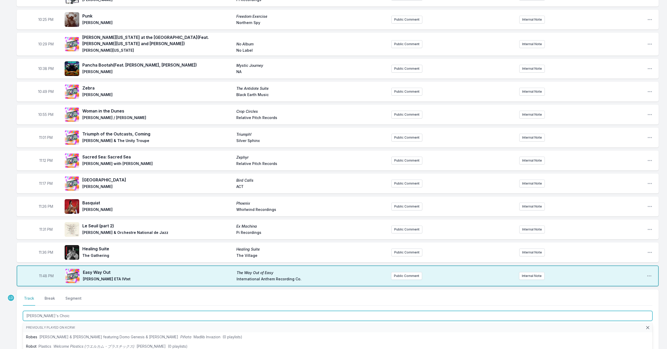
type input "[PERSON_NAME]'s Choice"
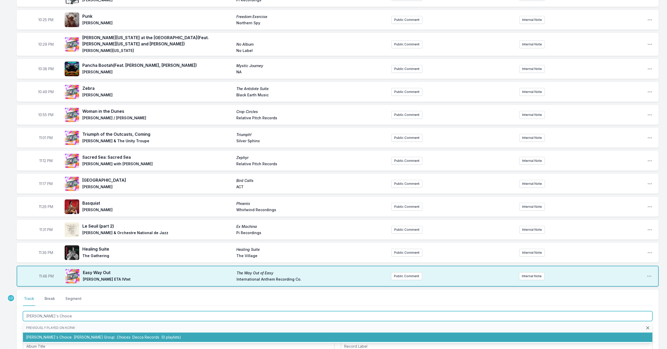
drag, startPoint x: 91, startPoint y: 335, endPoint x: 90, endPoint y: 332, distance: 2.9
click at [91, 334] on span "[PERSON_NAME] Group" at bounding box center [94, 336] width 41 height 4
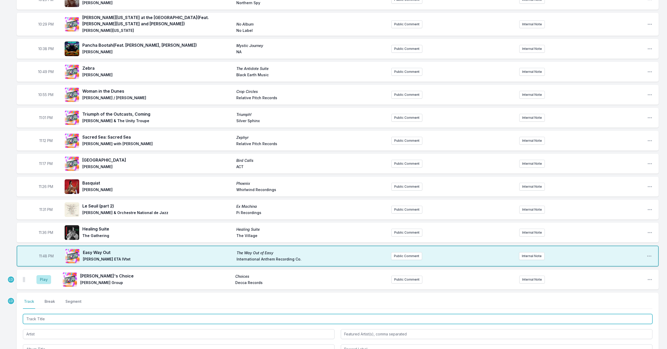
scroll to position [156, 0]
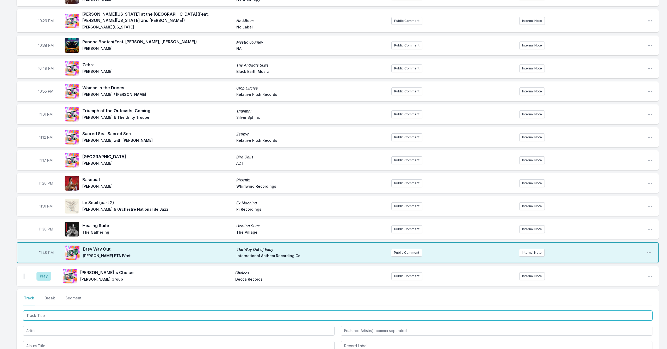
click at [89, 311] on input "Track Title" at bounding box center [338, 315] width 630 height 10
type input "[PERSON_NAME]"
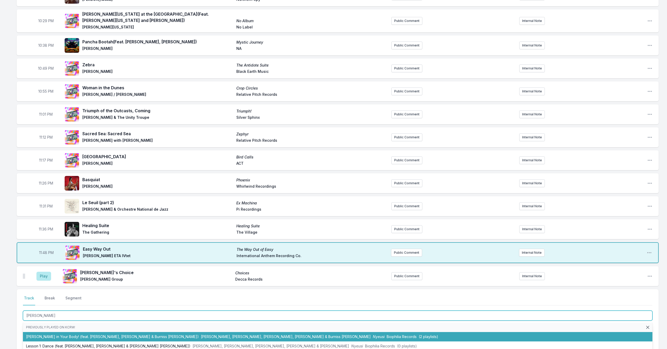
click at [88, 333] on li "[PERSON_NAME] in Your Body! (feat. [PERSON_NAME], [PERSON_NAME] & Burniss [PERS…" at bounding box center [338, 336] width 630 height 9
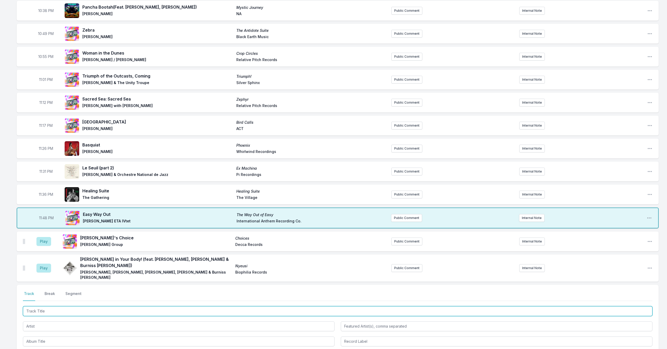
scroll to position [197, 0]
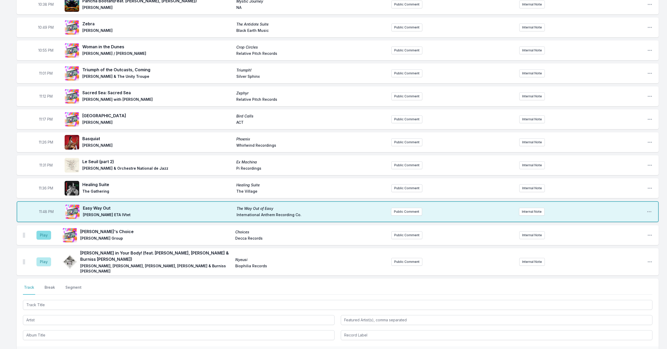
click at [40, 231] on button "Play" at bounding box center [43, 234] width 15 height 9
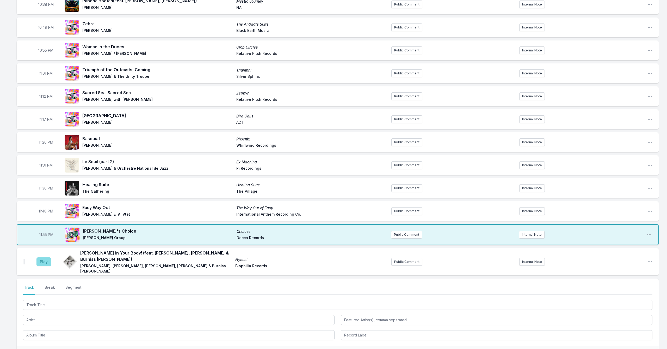
click at [42, 257] on button "Play" at bounding box center [43, 261] width 15 height 9
